Goal: Information Seeking & Learning: Find specific fact

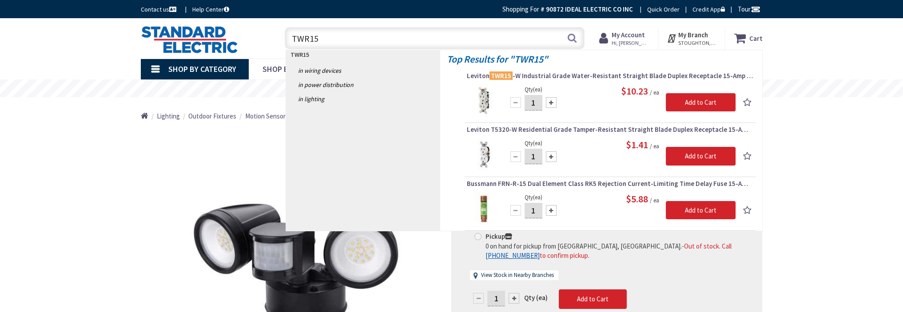
click at [327, 39] on input "TWR15" at bounding box center [435, 38] width 300 height 22
type input "T"
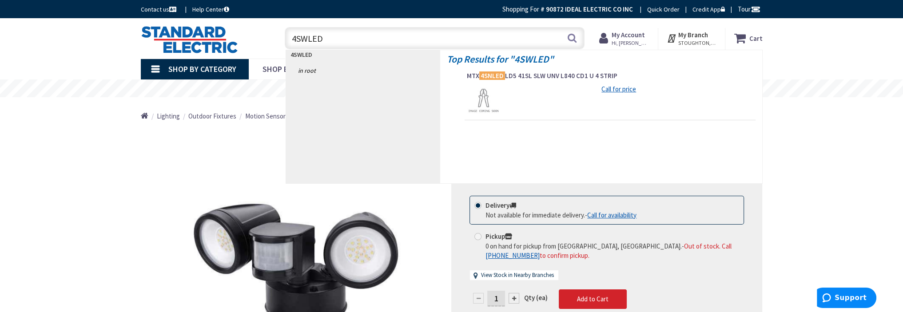
type input "4SWLED"
drag, startPoint x: 350, startPoint y: 39, endPoint x: 272, endPoint y: 34, distance: 78.3
click at [272, 32] on div "Toggle Nav 4SWLED 4SWLED Search Cart My Cart Close You have no items in your sh…" at bounding box center [451, 39] width 635 height 30
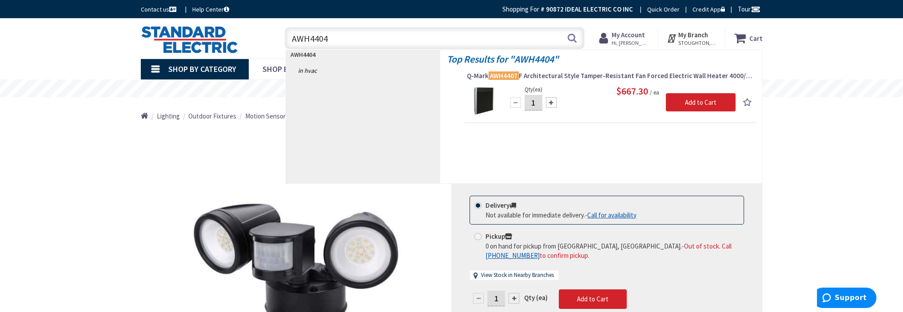
drag, startPoint x: 330, startPoint y: 38, endPoint x: 287, endPoint y: 35, distance: 43.2
click at [288, 35] on input "AWH4404" at bounding box center [435, 38] width 300 height 22
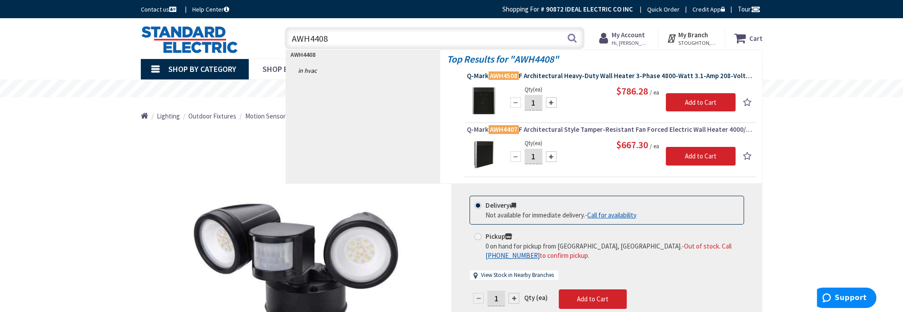
type input "AWH4408"
click at [541, 76] on span "Q-Mark AWH4508 F Architectural Heavy-Duty Wall Heater 3-Phase 4800-Watt 3.1-Amp…" at bounding box center [610, 75] width 286 height 9
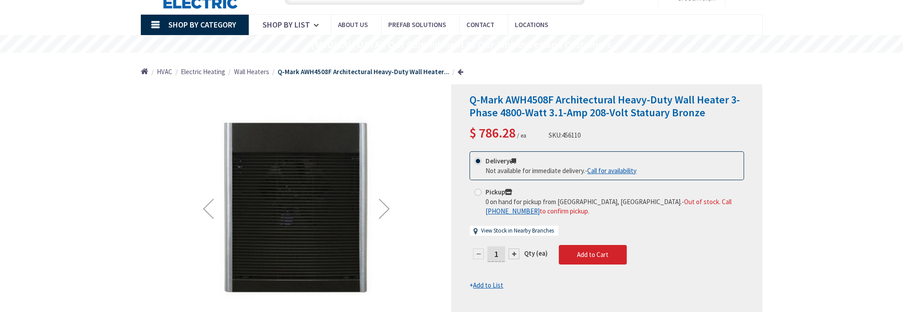
type input "[PERSON_NAME], Peabody, MA 01960, [GEOGRAPHIC_DATA]"
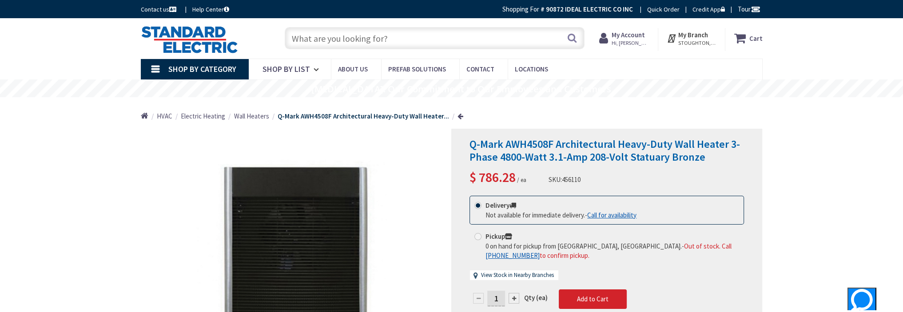
paste input "AWHSM"
type input "AWHSM"
